Goal: Navigation & Orientation: Find specific page/section

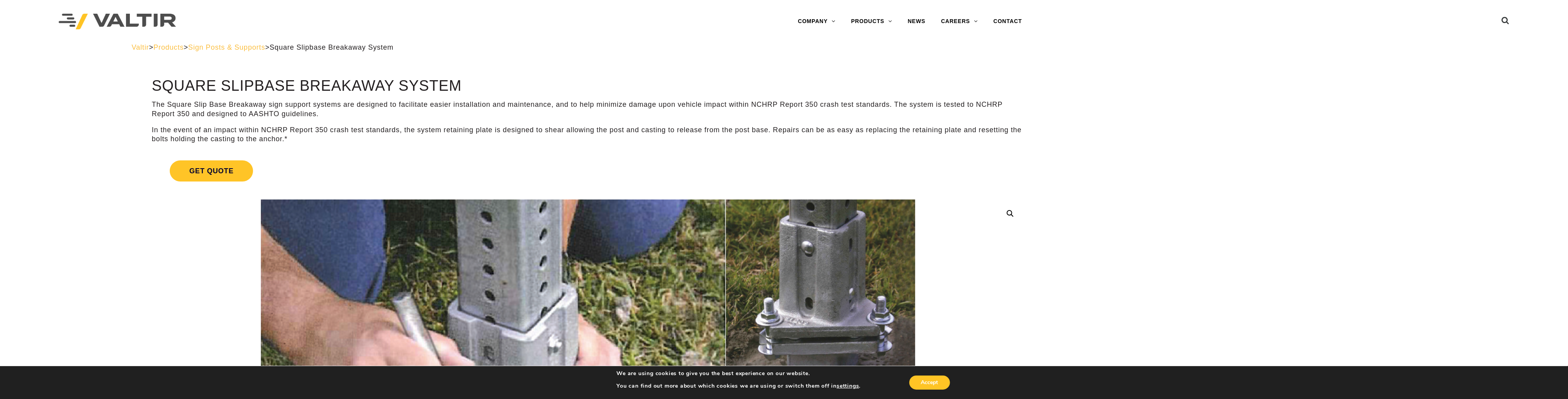
click at [252, 43] on span "Sign Posts & Supports" at bounding box center [227, 47] width 77 height 8
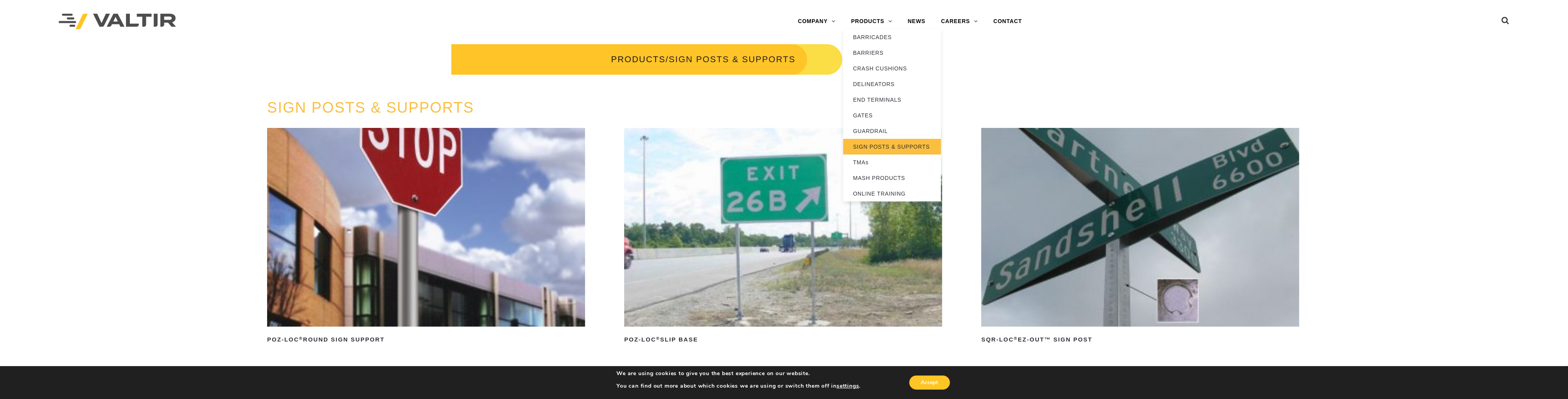
click at [879, 145] on link "SIGN POSTS & SUPPORTS" at bounding box center [892, 146] width 98 height 16
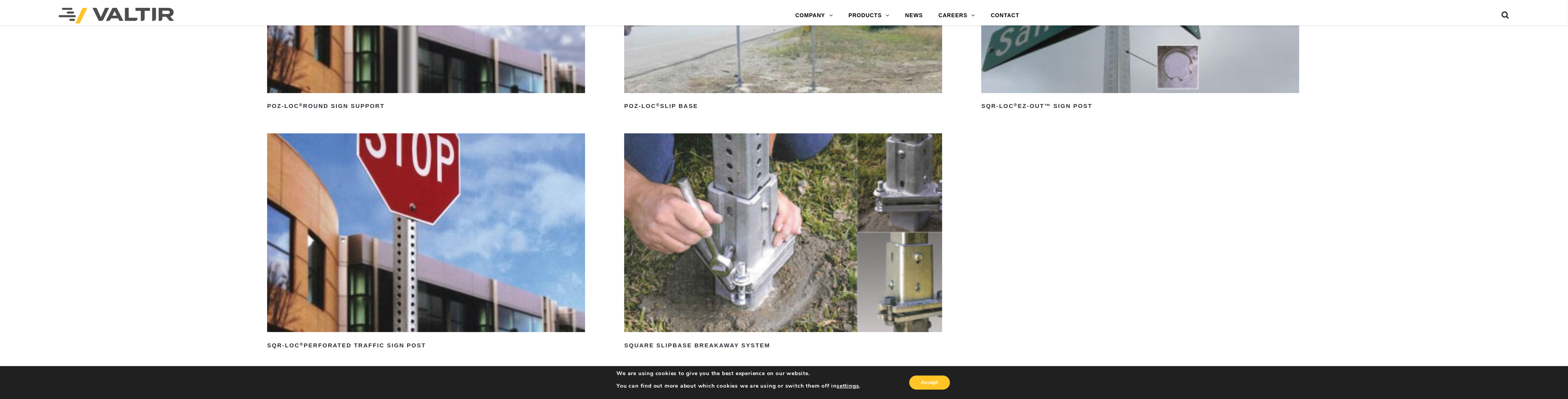
scroll to position [235, 0]
click at [707, 342] on h2 "Square Slipbase Breakaway System" at bounding box center [783, 344] width 318 height 13
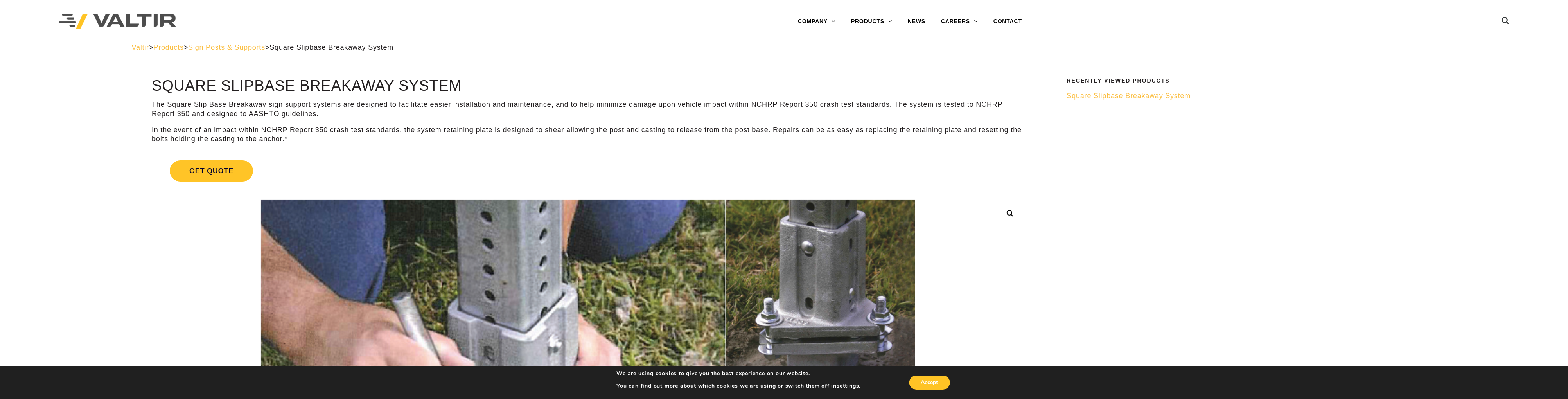
click at [1126, 95] on span "Square Slipbase Breakaway System" at bounding box center [1129, 96] width 124 height 8
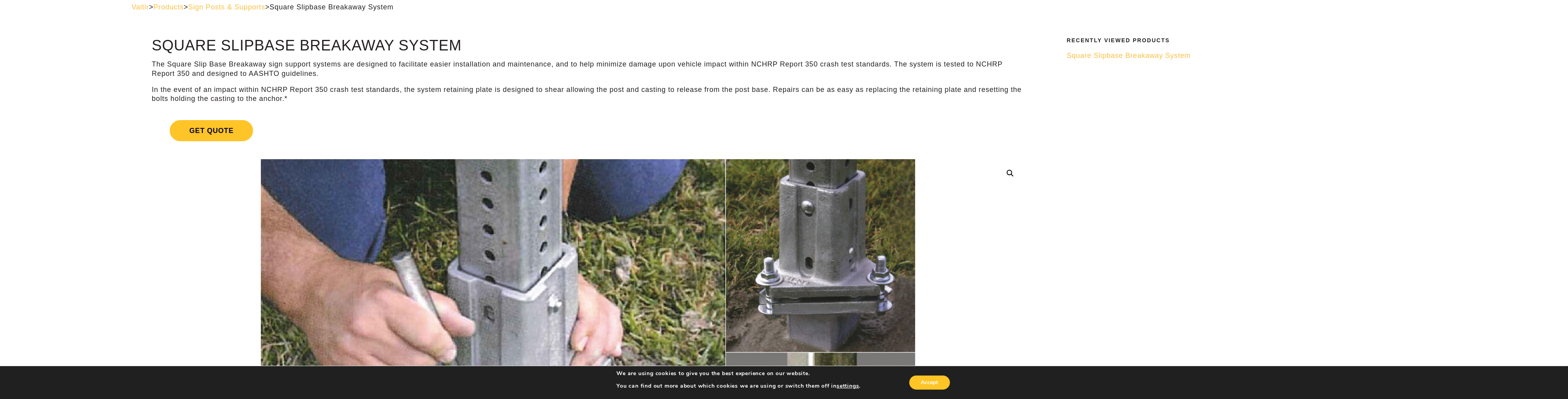
scroll to position [39, 0]
